Goal: Check status: Check status

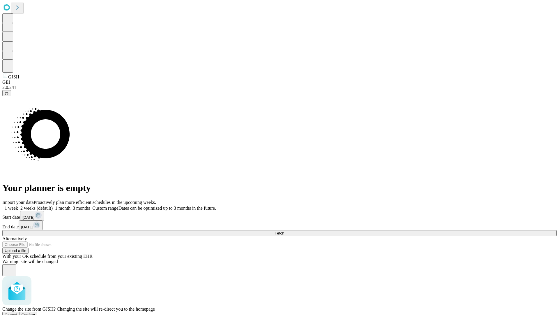
click at [35, 312] on span "Confirm" at bounding box center [29, 314] width 14 height 4
click at [70, 205] on label "1 month" at bounding box center [62, 207] width 18 height 5
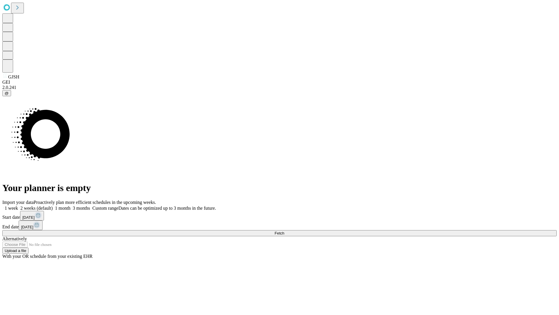
click at [284, 231] on span "Fetch" at bounding box center [280, 233] width 10 height 4
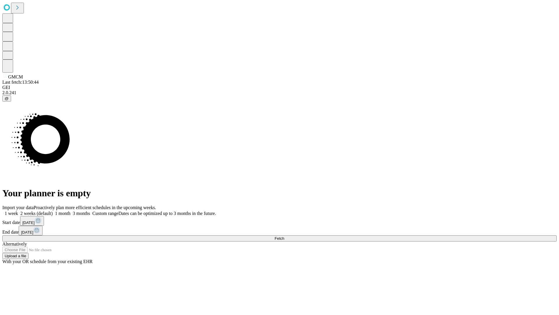
click at [70, 211] on label "1 month" at bounding box center [62, 213] width 18 height 5
click at [284, 236] on span "Fetch" at bounding box center [280, 238] width 10 height 4
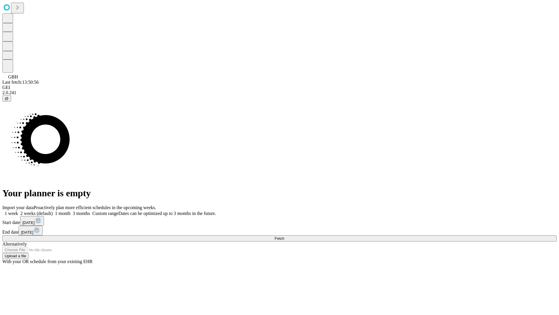
click at [70, 211] on label "1 month" at bounding box center [62, 213] width 18 height 5
click at [284, 236] on span "Fetch" at bounding box center [280, 238] width 10 height 4
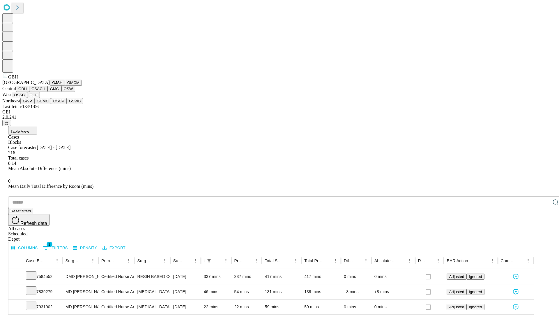
click at [45, 92] on button "GSACH" at bounding box center [38, 89] width 18 height 6
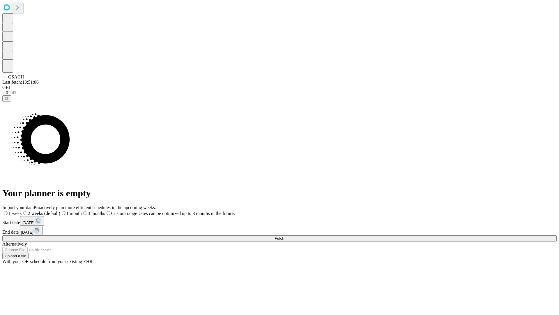
click at [82, 211] on label "1 month" at bounding box center [71, 213] width 22 height 5
click at [284, 236] on span "Fetch" at bounding box center [280, 238] width 10 height 4
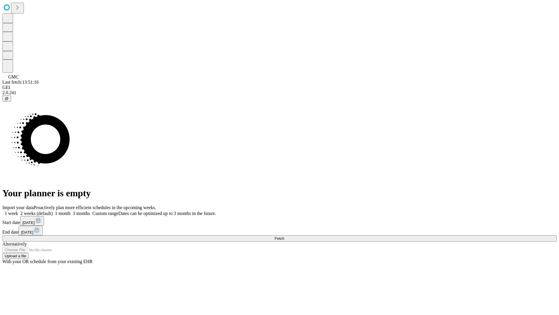
click at [70, 211] on label "1 month" at bounding box center [62, 213] width 18 height 5
click at [284, 236] on span "Fetch" at bounding box center [280, 238] width 10 height 4
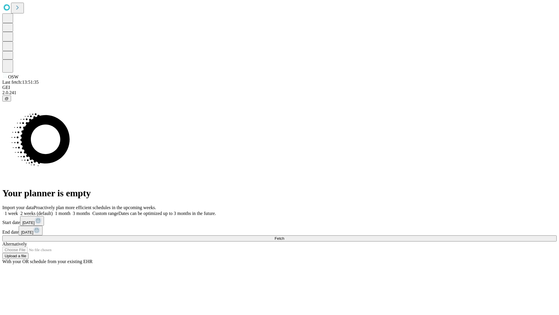
click at [70, 211] on label "1 month" at bounding box center [62, 213] width 18 height 5
click at [284, 236] on span "Fetch" at bounding box center [280, 238] width 10 height 4
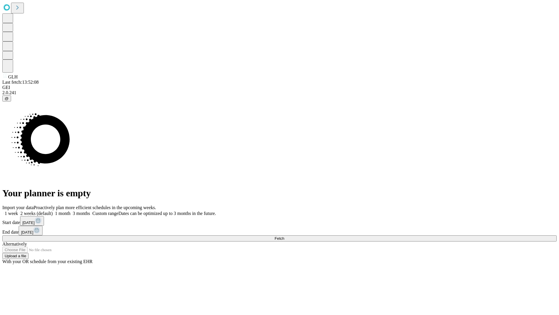
click at [70, 211] on label "1 month" at bounding box center [62, 213] width 18 height 5
click at [284, 236] on span "Fetch" at bounding box center [280, 238] width 10 height 4
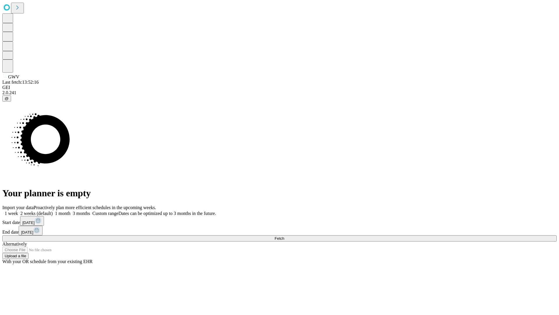
click at [70, 211] on label "1 month" at bounding box center [62, 213] width 18 height 5
click at [284, 236] on span "Fetch" at bounding box center [280, 238] width 10 height 4
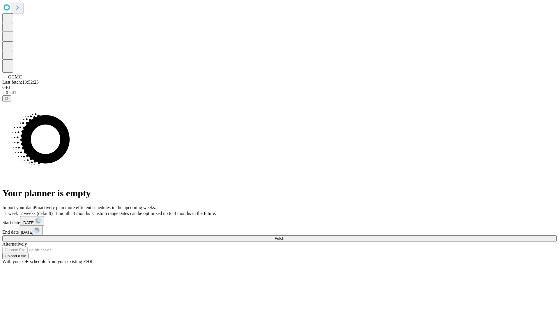
click at [284, 236] on span "Fetch" at bounding box center [280, 238] width 10 height 4
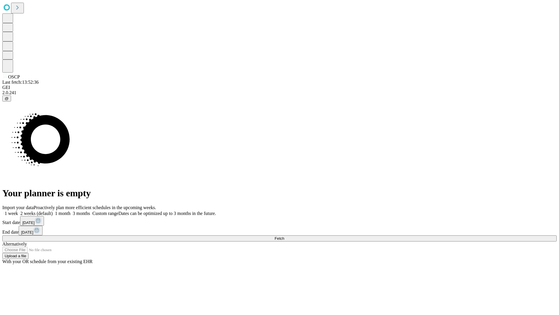
click at [70, 211] on label "1 month" at bounding box center [62, 213] width 18 height 5
click at [284, 236] on span "Fetch" at bounding box center [280, 238] width 10 height 4
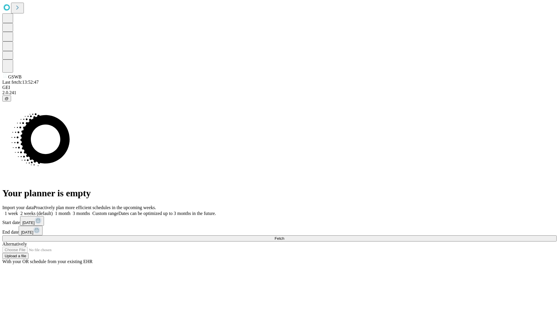
click at [284, 236] on span "Fetch" at bounding box center [280, 238] width 10 height 4
